Goal: Information Seeking & Learning: Understand process/instructions

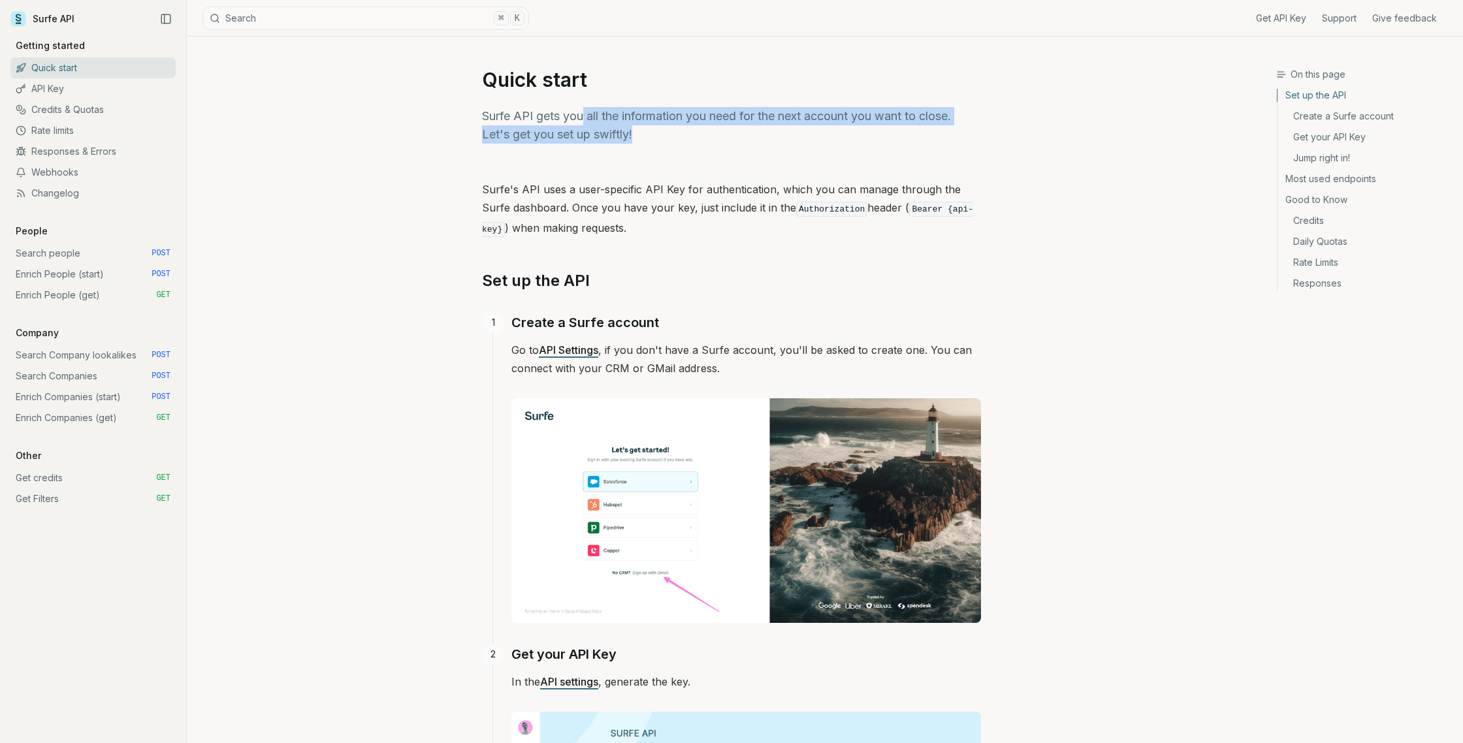
drag, startPoint x: 582, startPoint y: 120, endPoint x: 579, endPoint y: 153, distance: 33.5
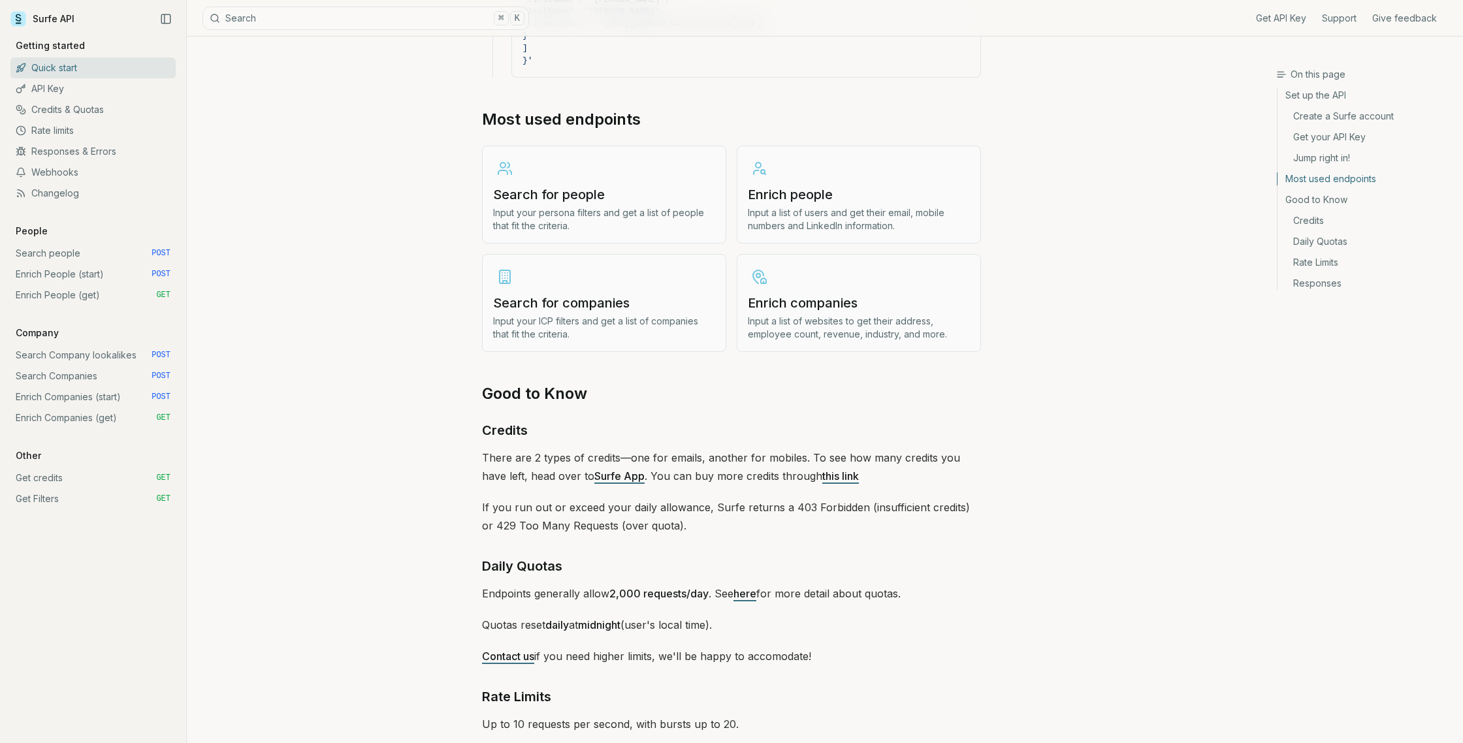
scroll to position [1507, 0]
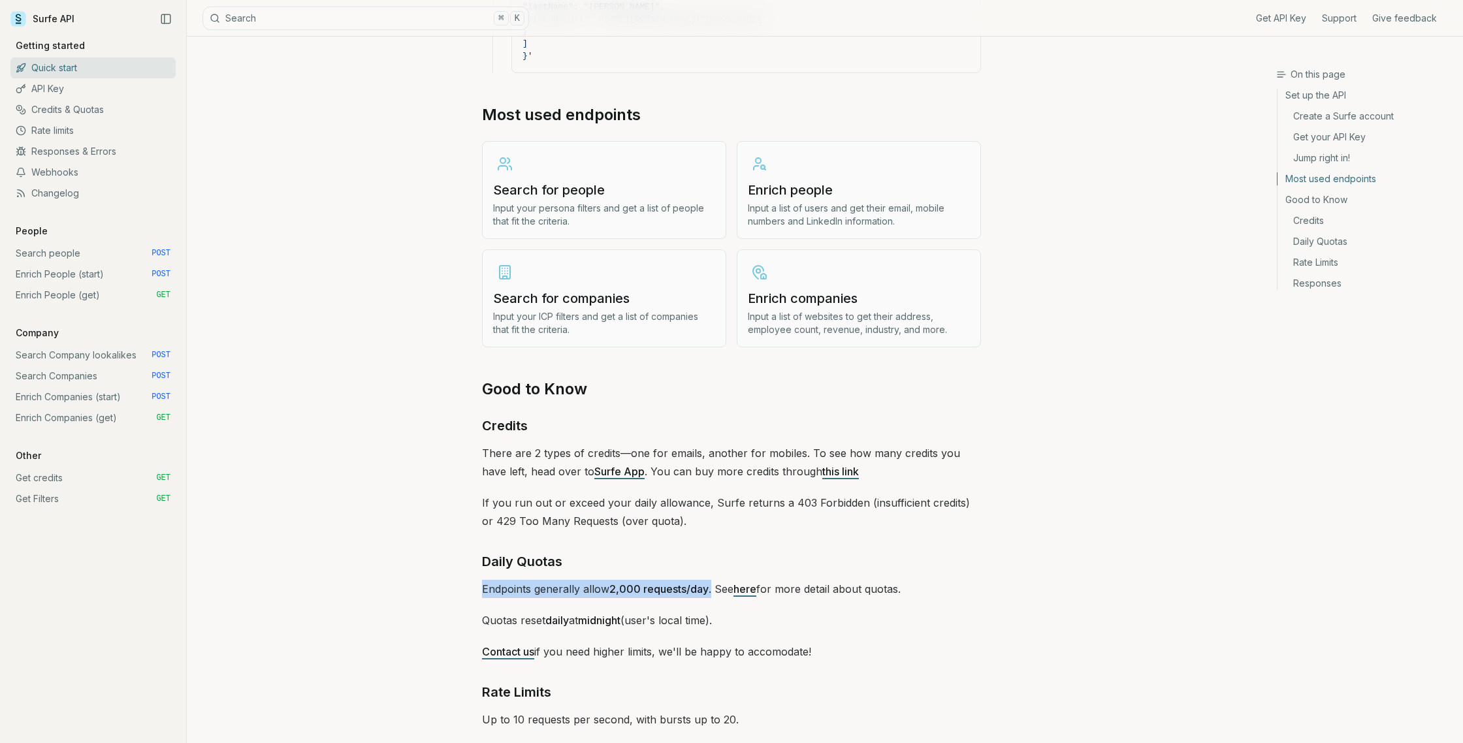
drag, startPoint x: 479, startPoint y: 587, endPoint x: 712, endPoint y: 586, distance: 233.1
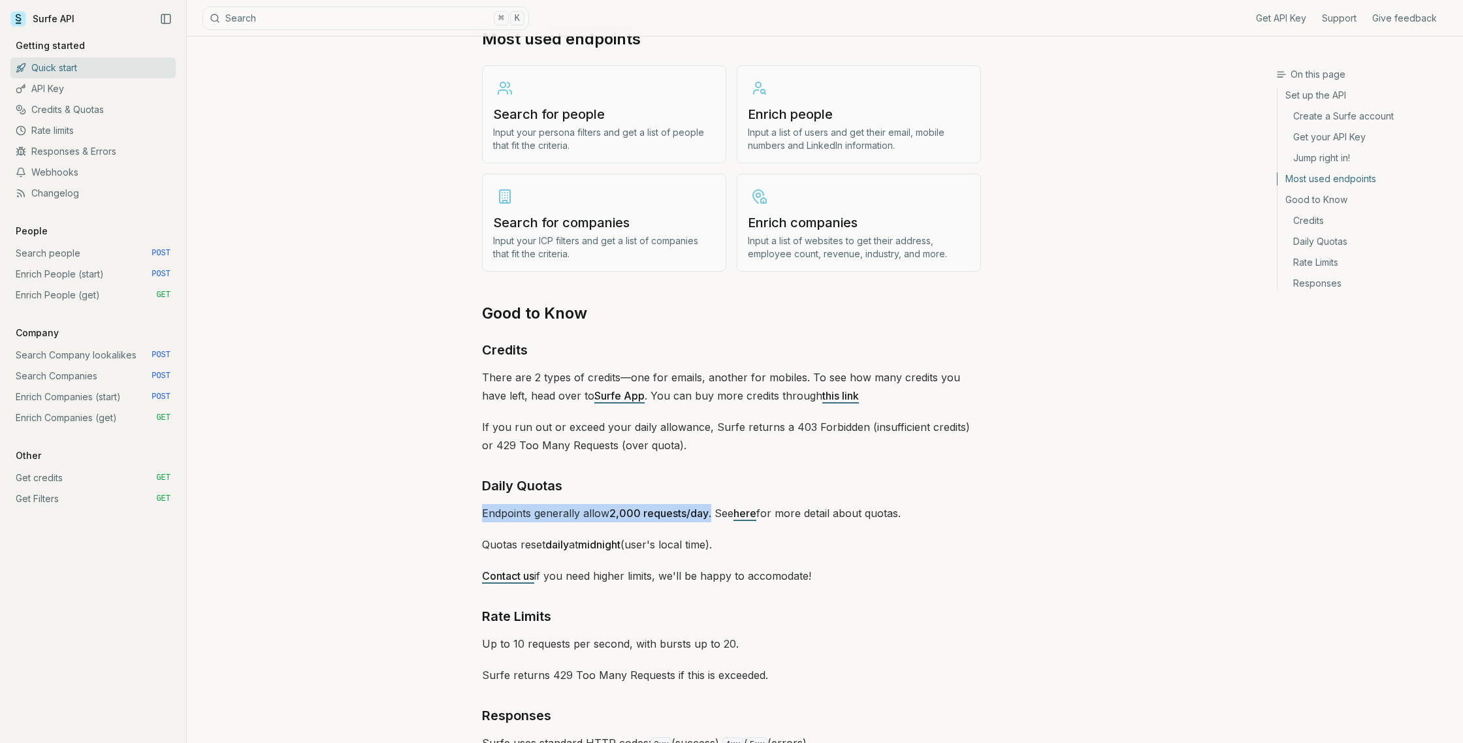
scroll to position [1721, 0]
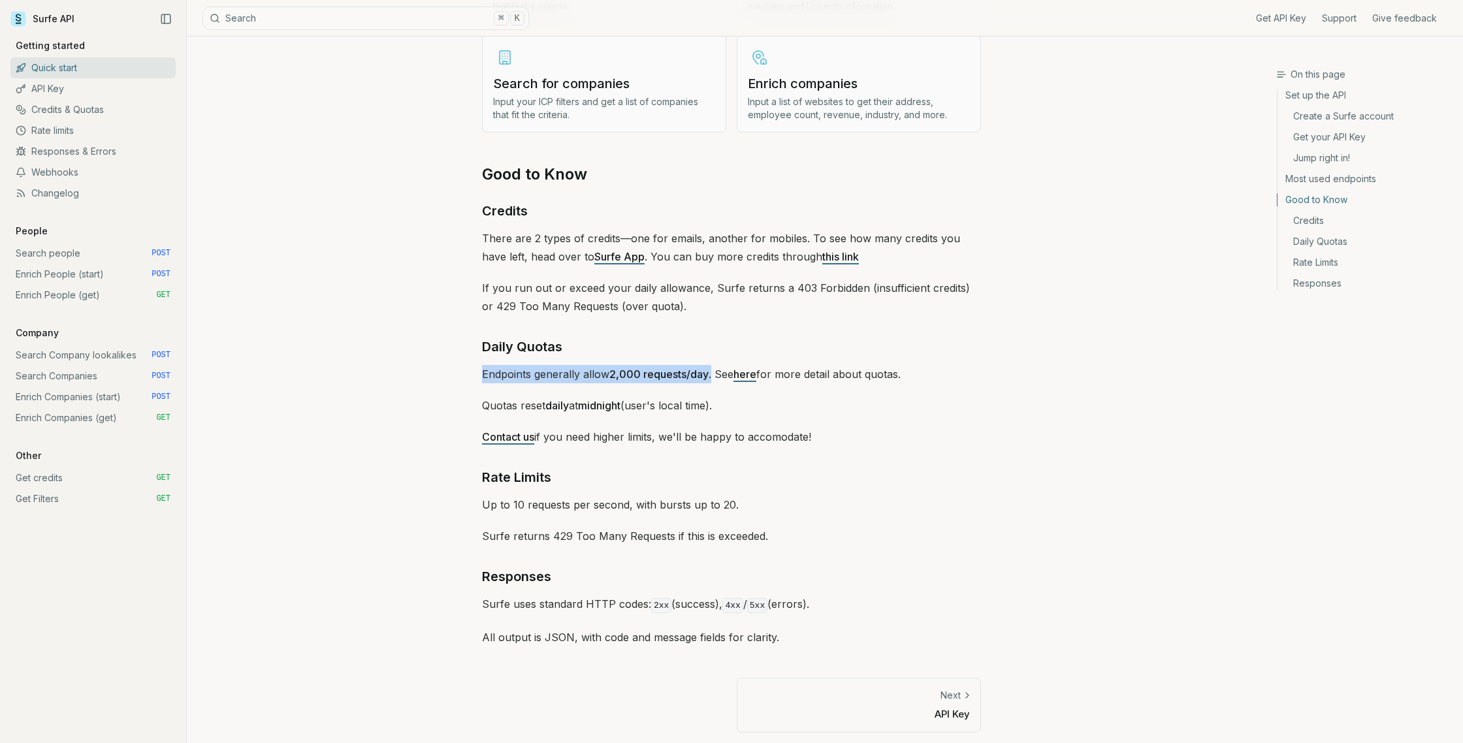
click at [963, 707] on p "API Key" at bounding box center [859, 714] width 222 height 14
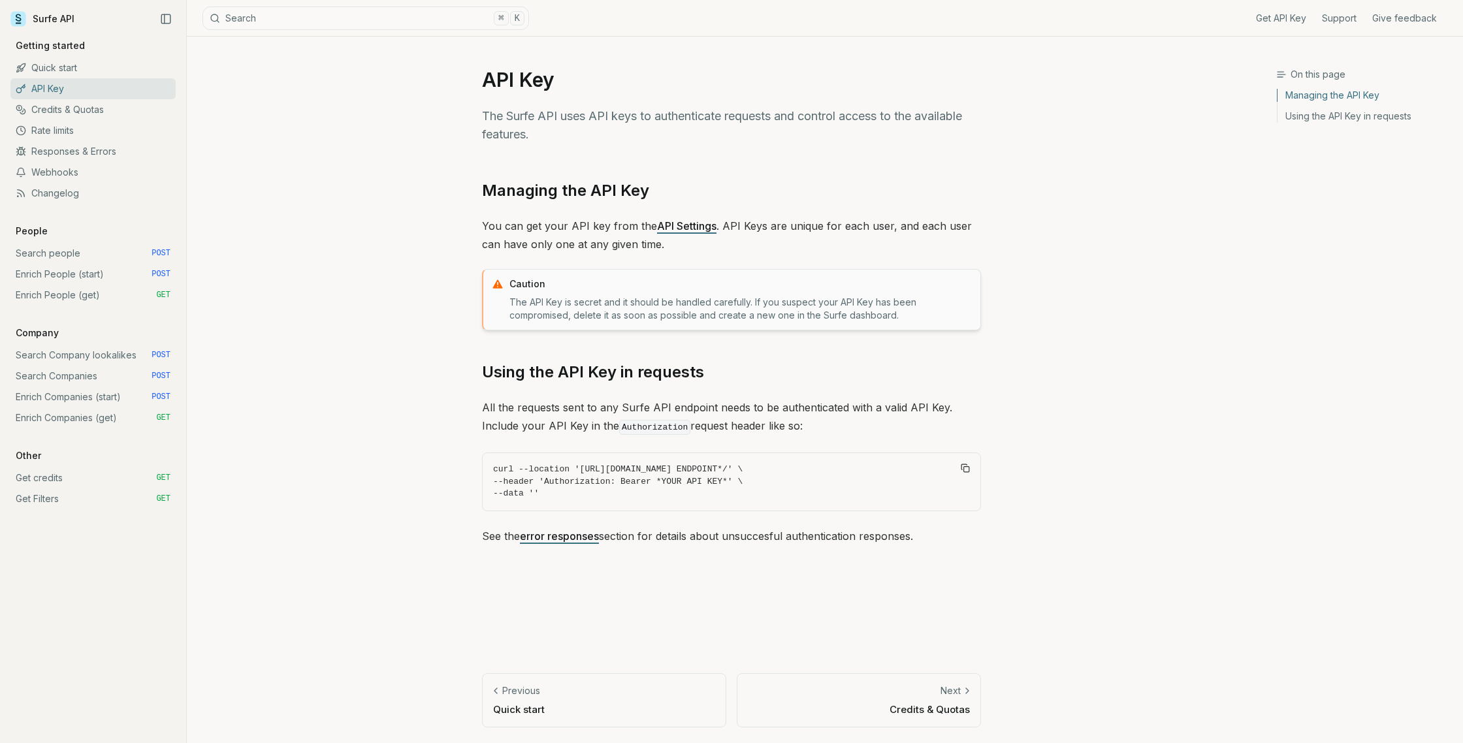
click at [941, 710] on p "Credits & Quotas" at bounding box center [859, 710] width 222 height 14
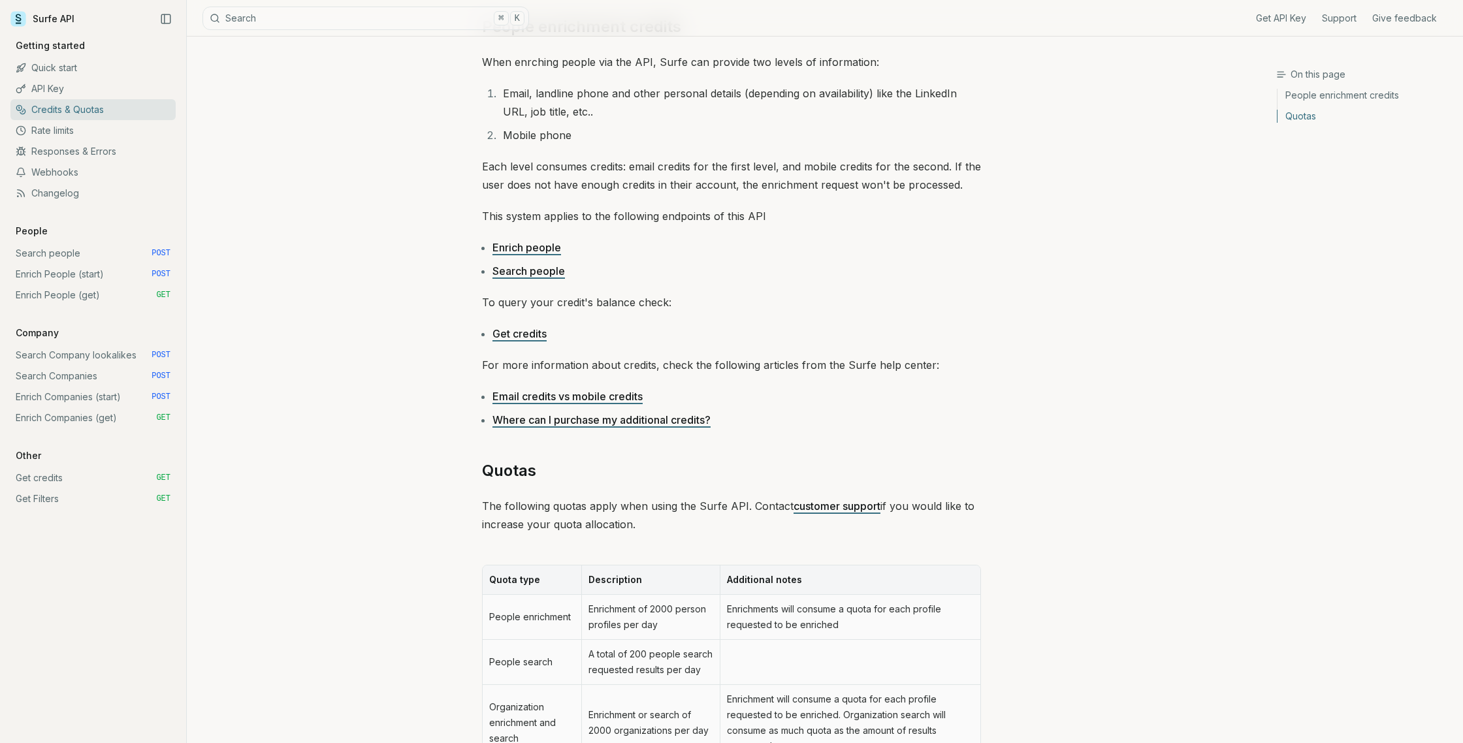
scroll to position [394, 0]
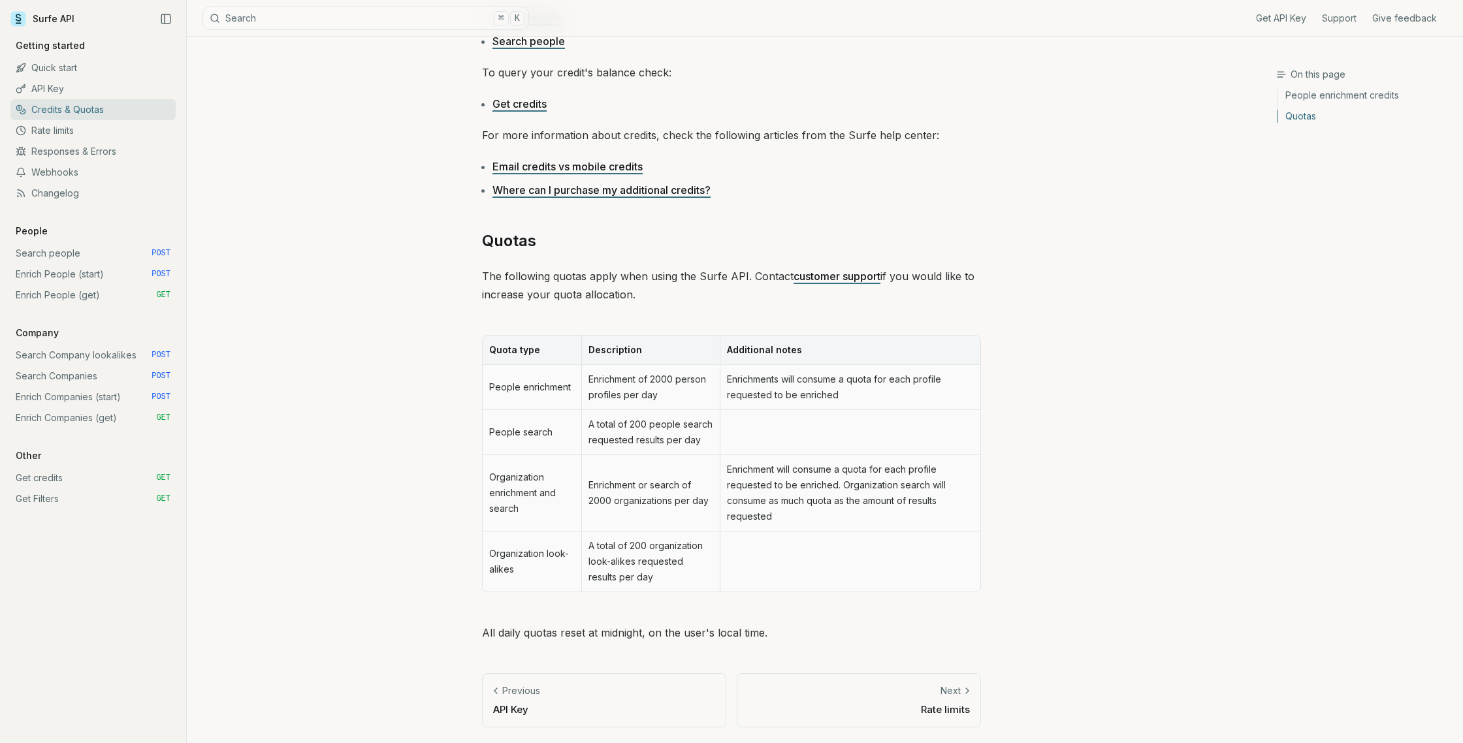
click at [506, 709] on p "API Key" at bounding box center [604, 710] width 222 height 14
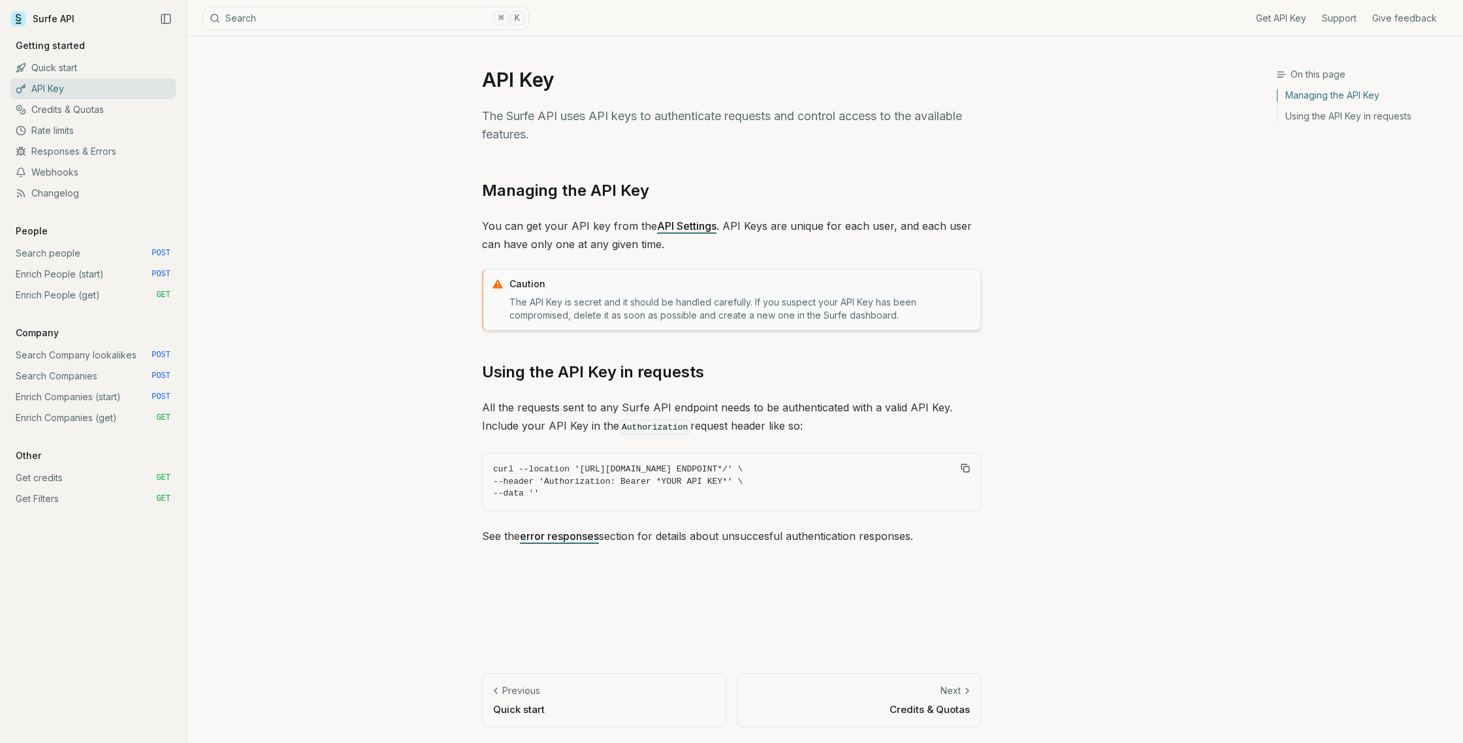
click at [44, 86] on link "API Key" at bounding box center [92, 88] width 165 height 21
click at [40, 85] on link "API Key" at bounding box center [92, 88] width 165 height 21
click at [1296, 17] on link "Get API Key" at bounding box center [1281, 18] width 50 height 13
